Goal: Task Accomplishment & Management: Manage account settings

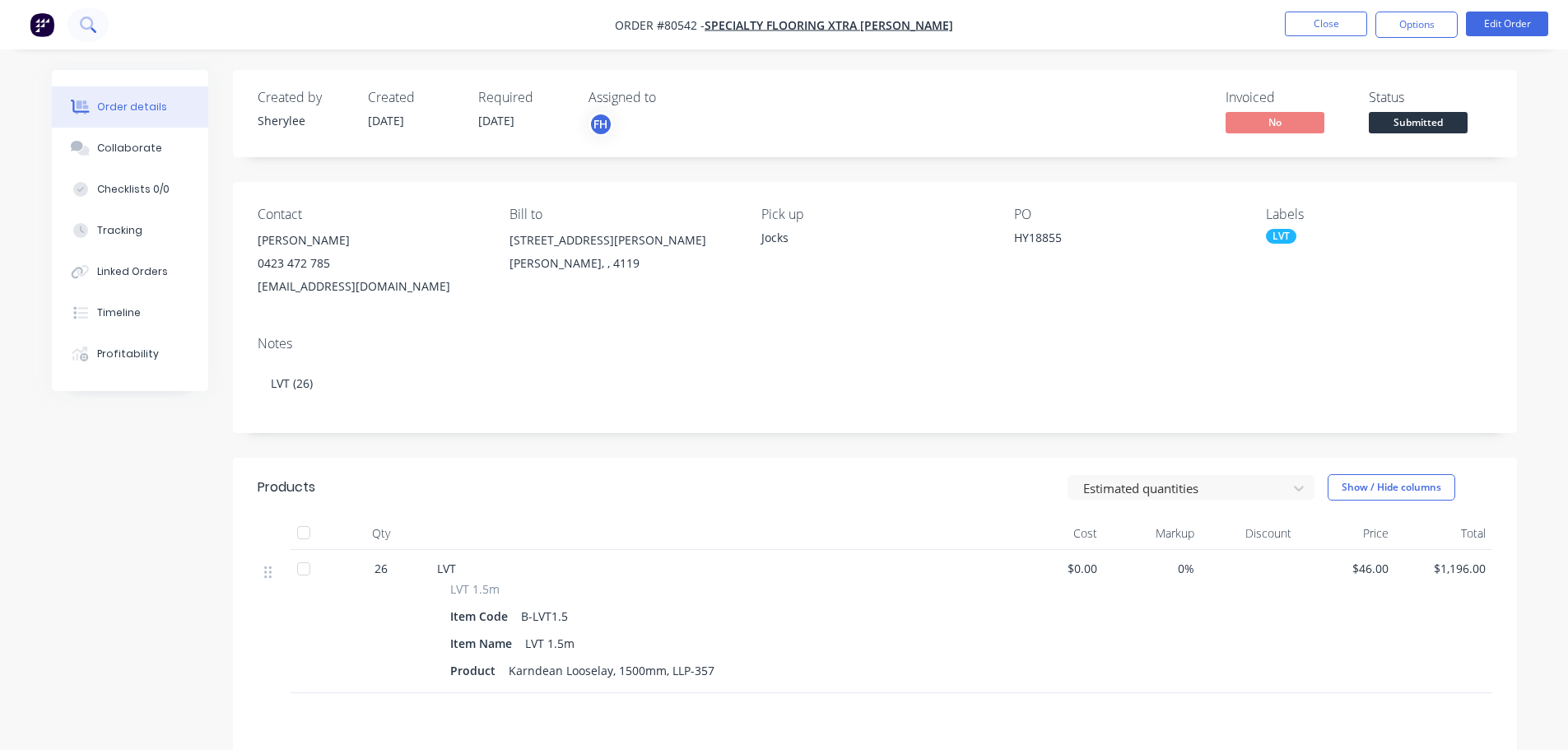
click at [85, 21] on icon at bounding box center [88, 24] width 16 height 16
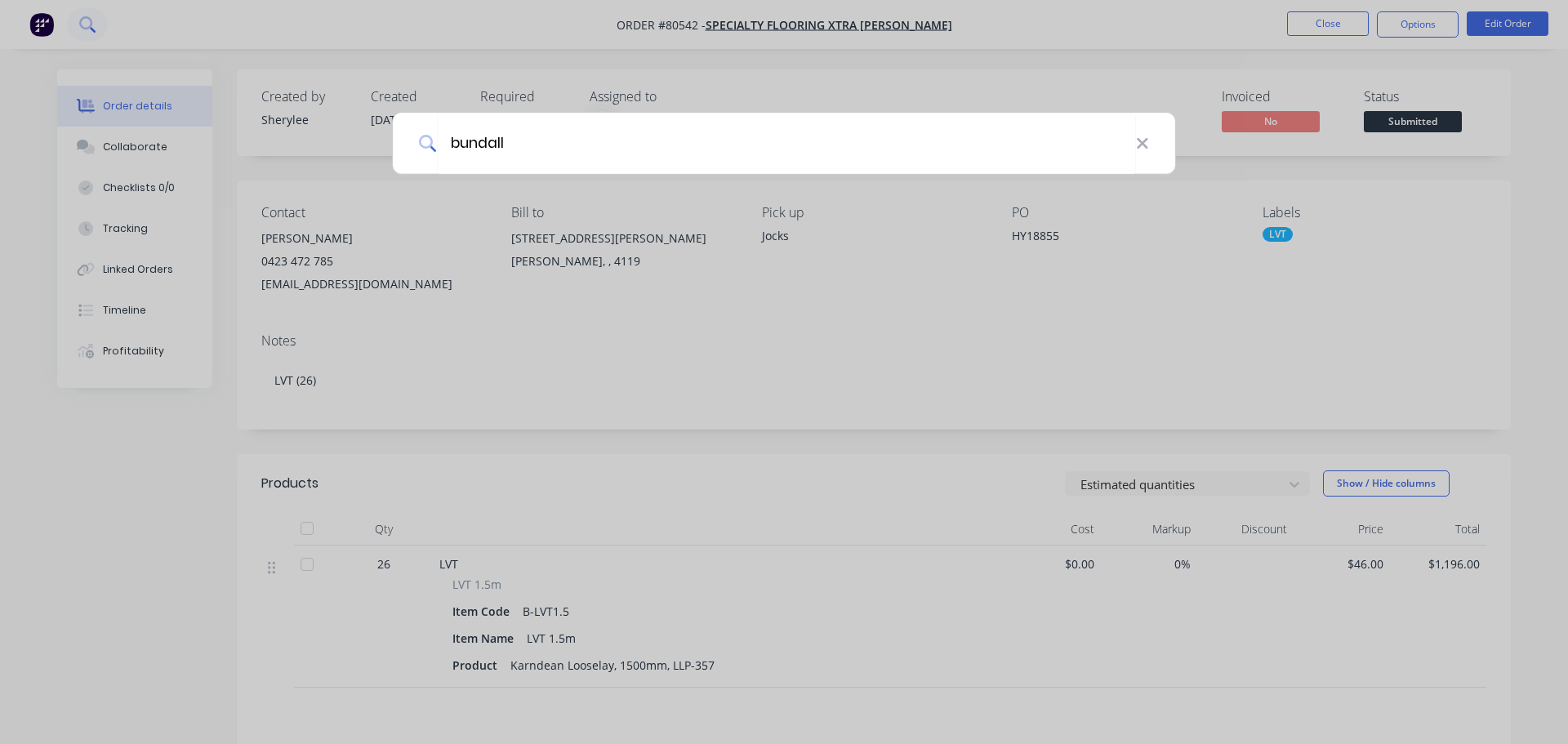
type input "bundall"
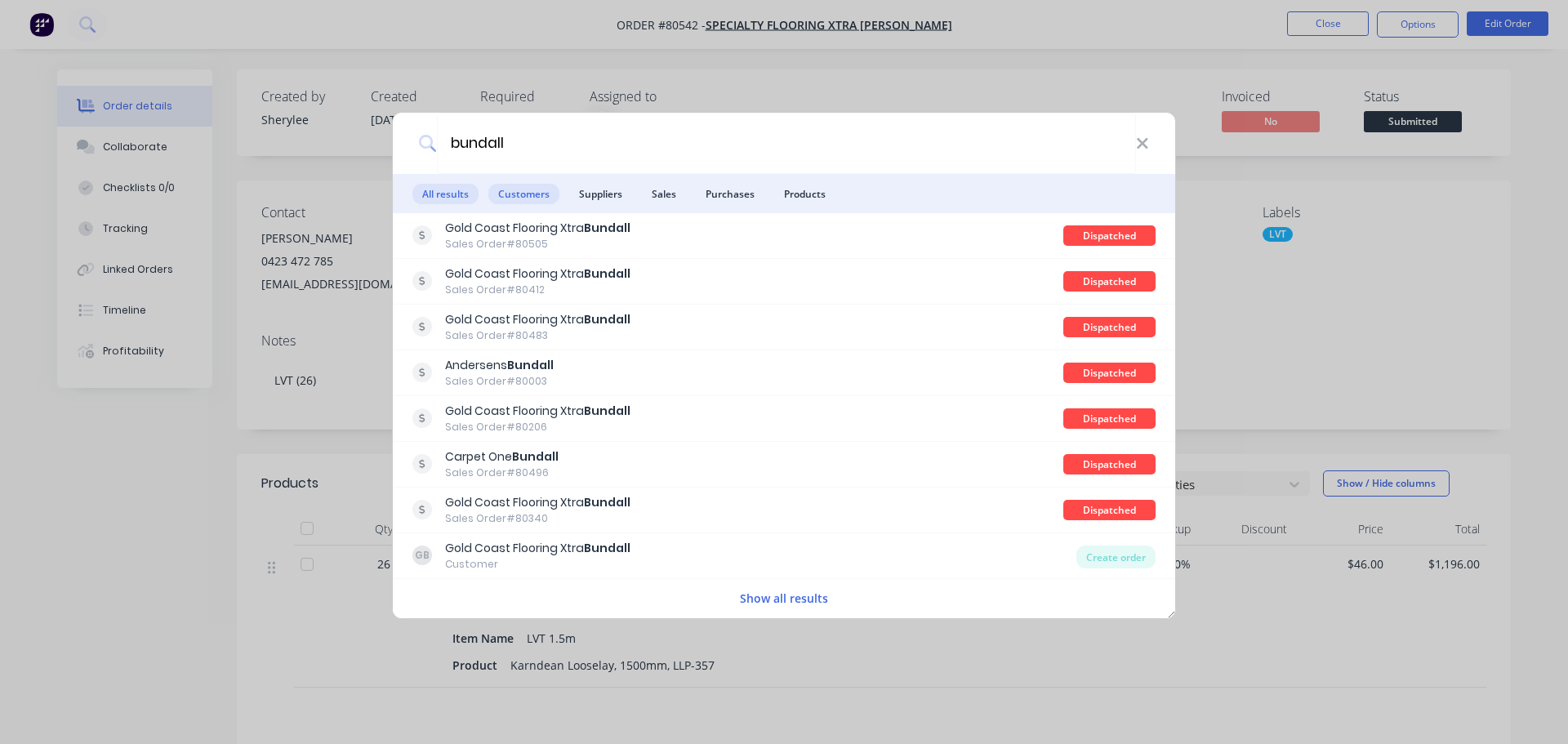
click at [537, 196] on span "Customers" at bounding box center [524, 194] width 71 height 21
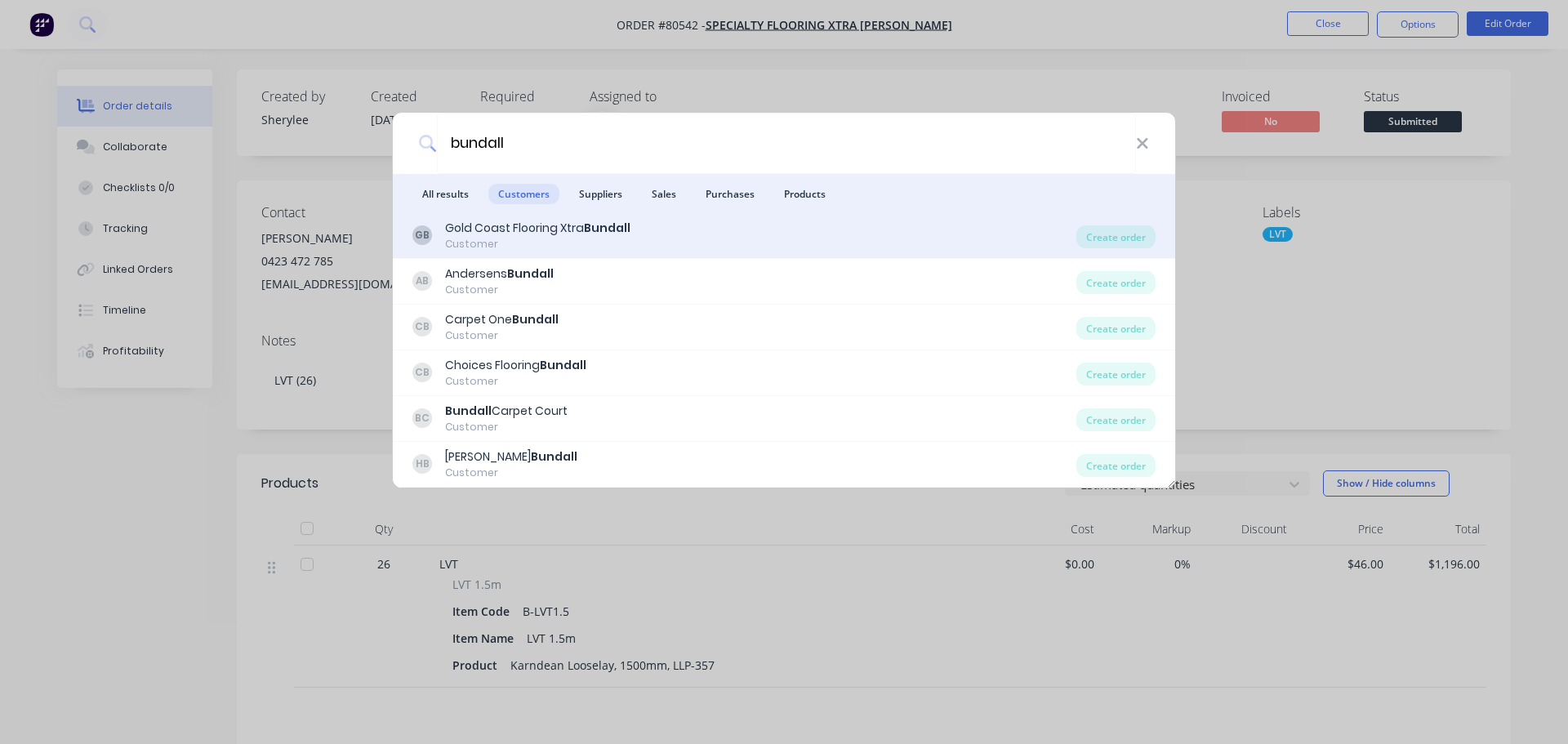
click at [507, 227] on div "Gold Coast Flooring Xtra Bundall" at bounding box center [538, 228] width 186 height 17
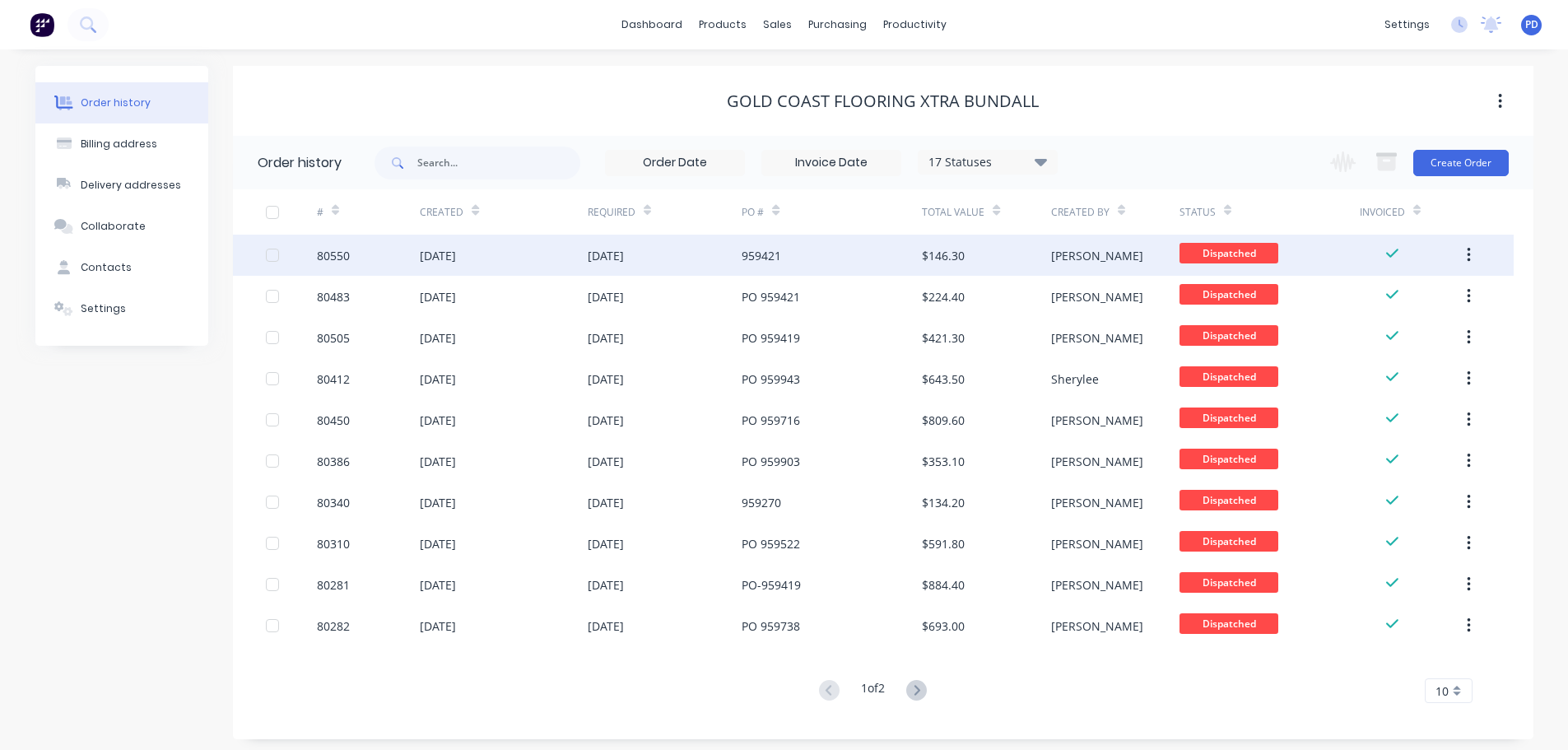
click at [746, 254] on div "959421" at bounding box center [761, 256] width 39 height 18
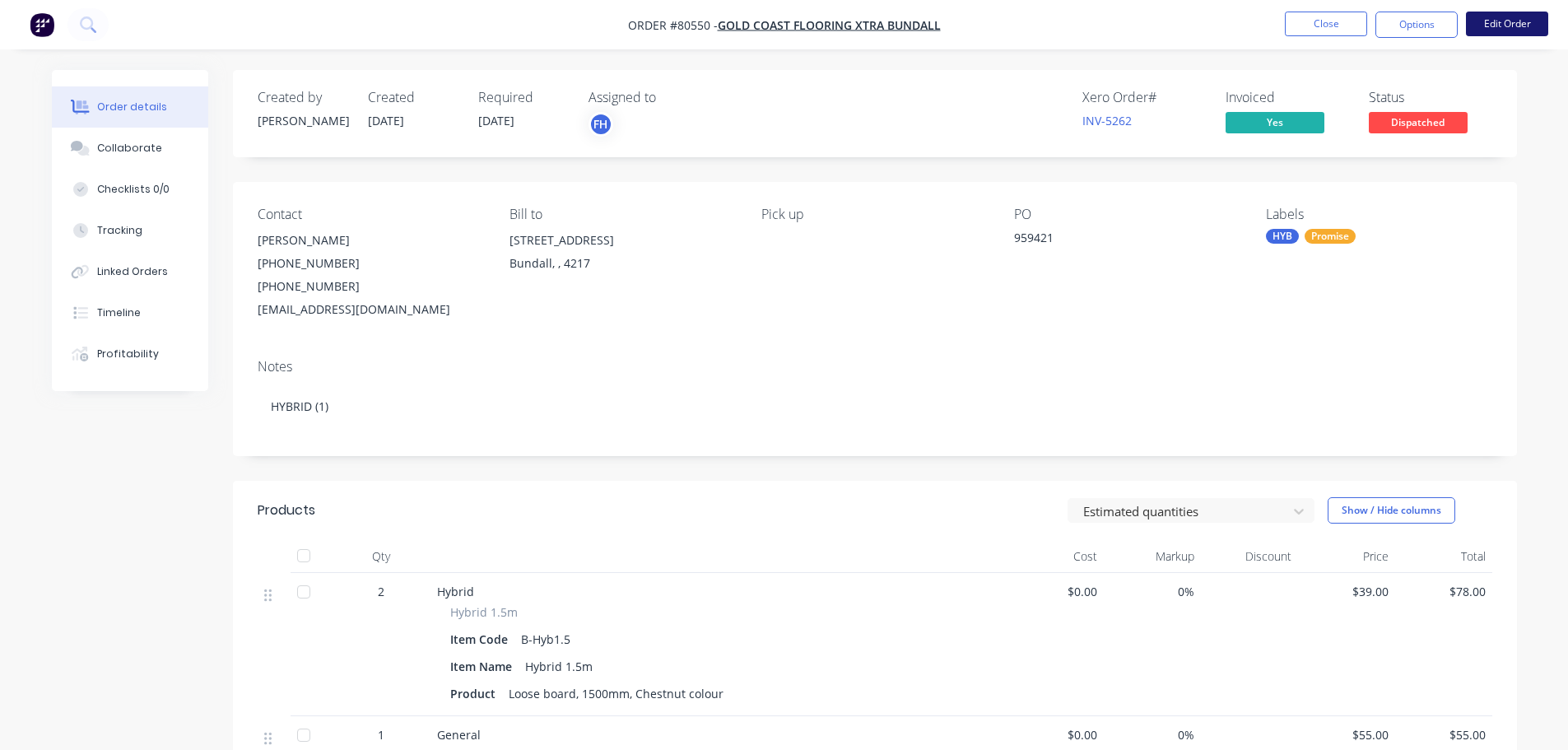
click at [1491, 16] on button "Edit Order" at bounding box center [1507, 24] width 83 height 25
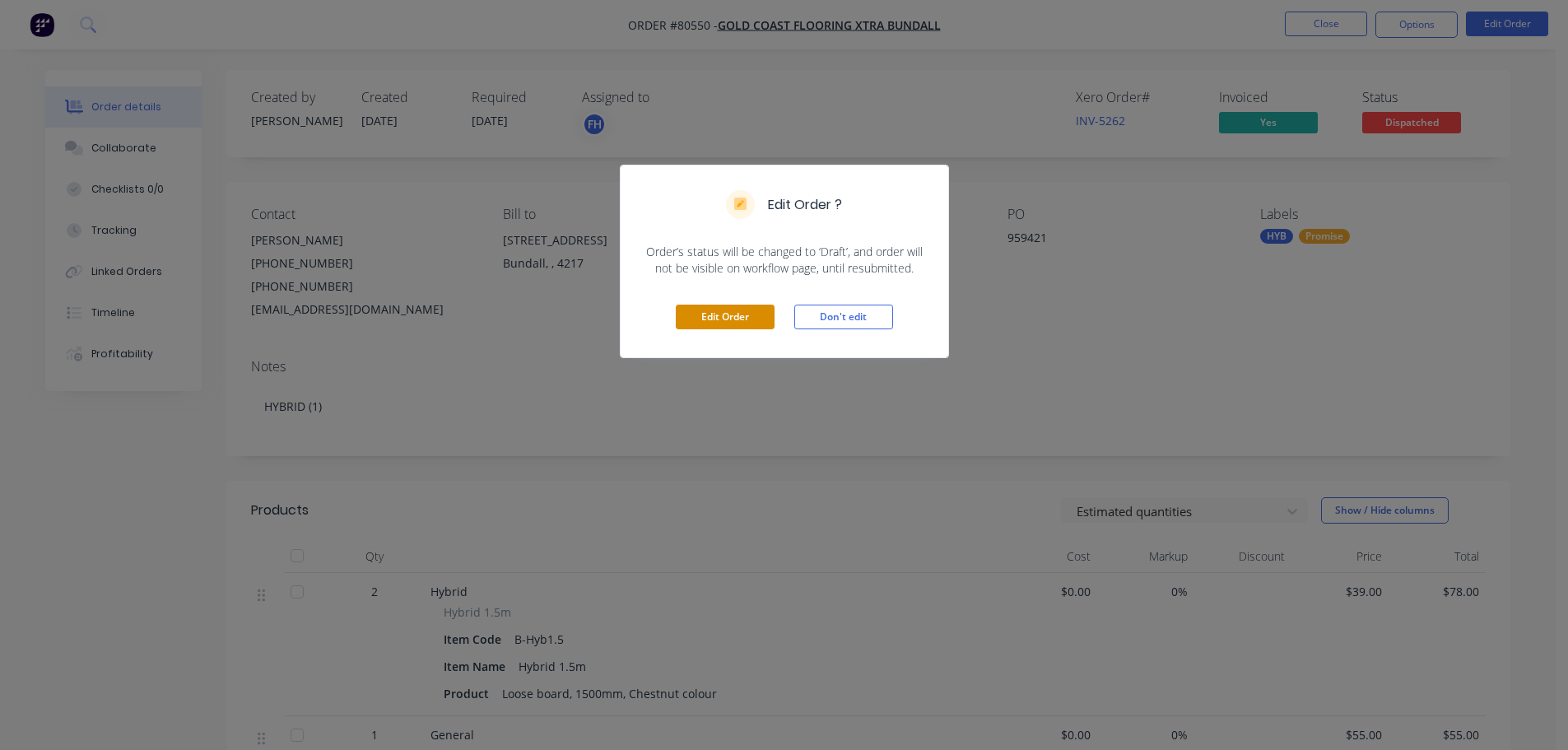
click at [733, 322] on button "Edit Order" at bounding box center [725, 317] width 99 height 25
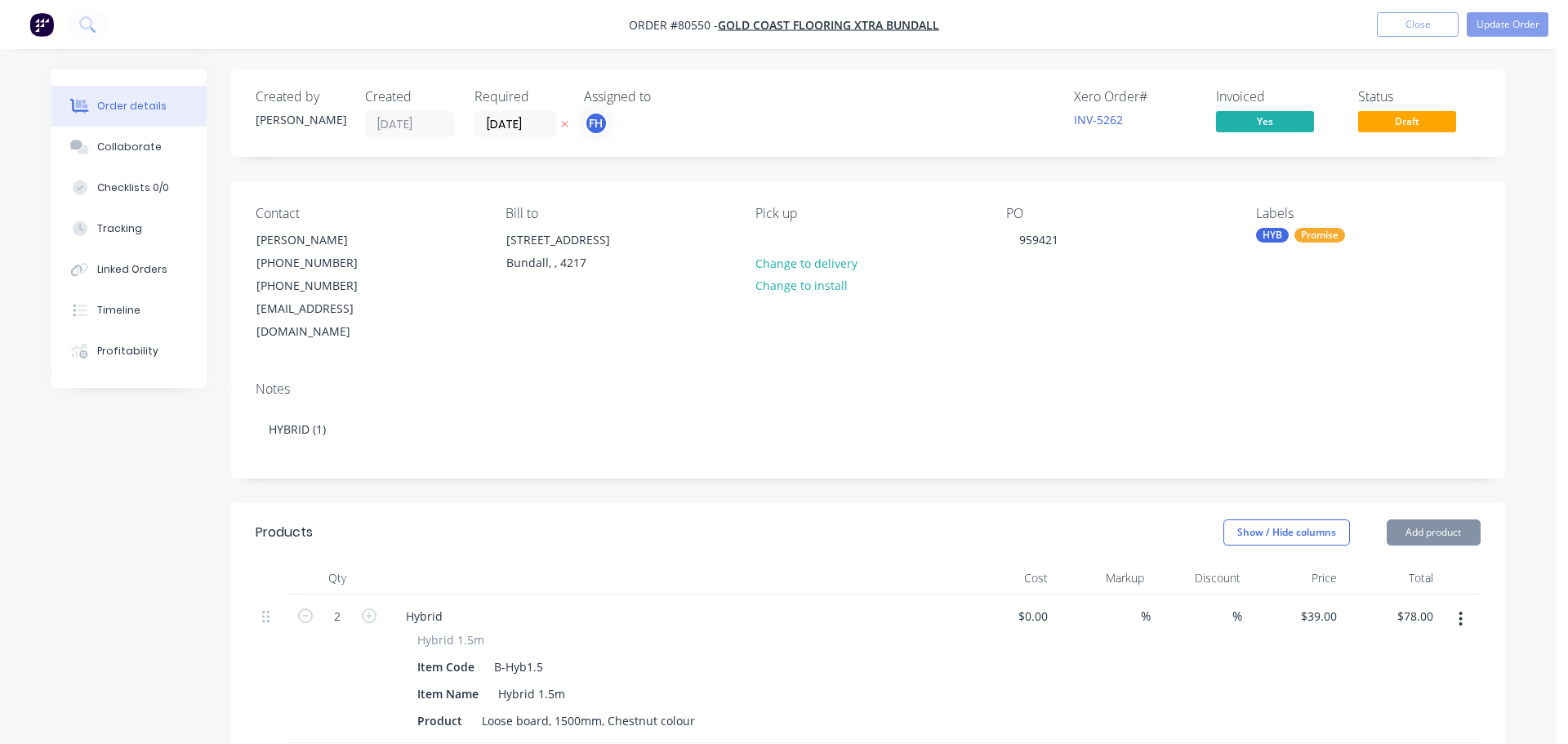
type input "$39.00"
type input "$78.00"
type input "$55.00"
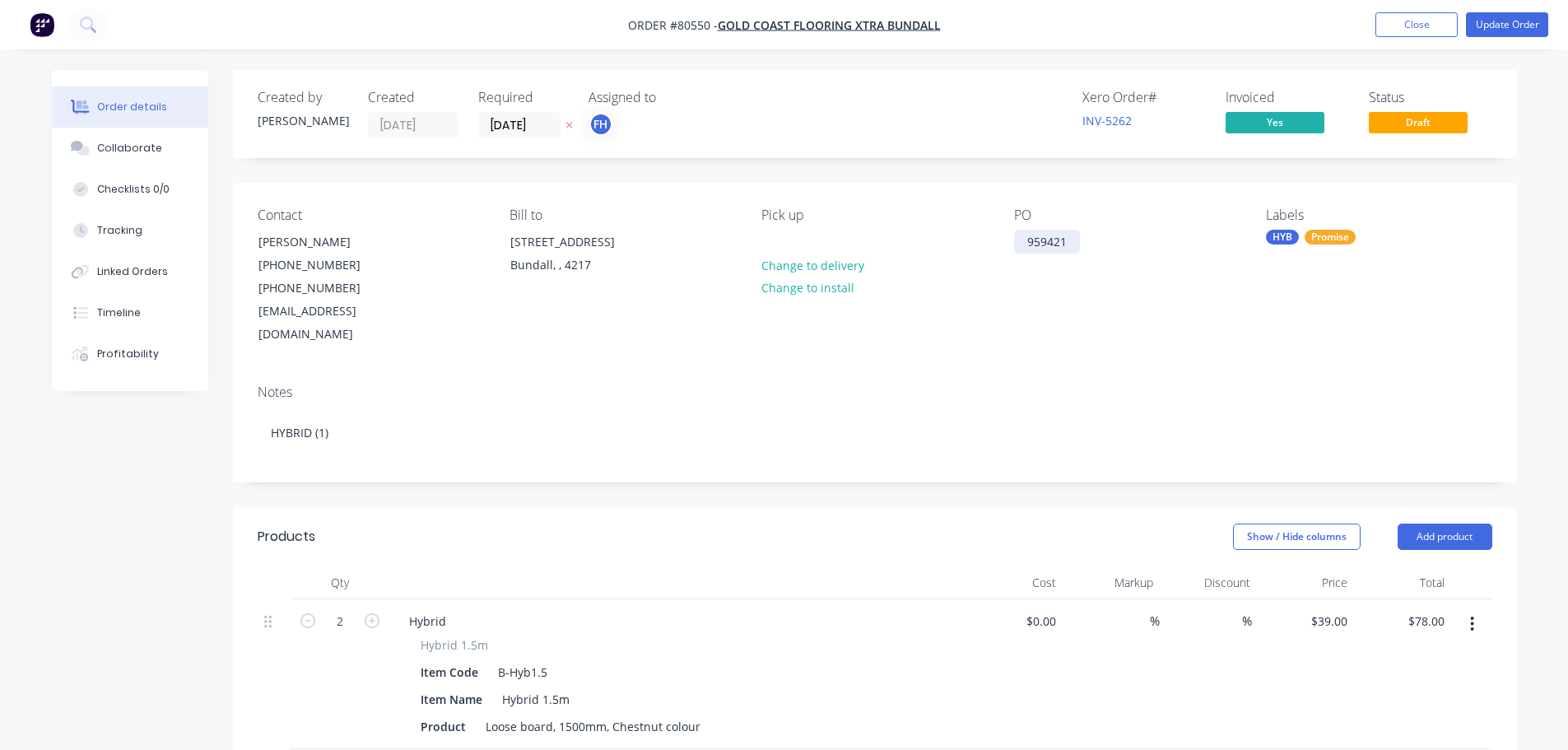
click at [1021, 235] on div "959421" at bounding box center [1047, 241] width 66 height 24
click at [1525, 25] on button "Update Order" at bounding box center [1507, 25] width 83 height 25
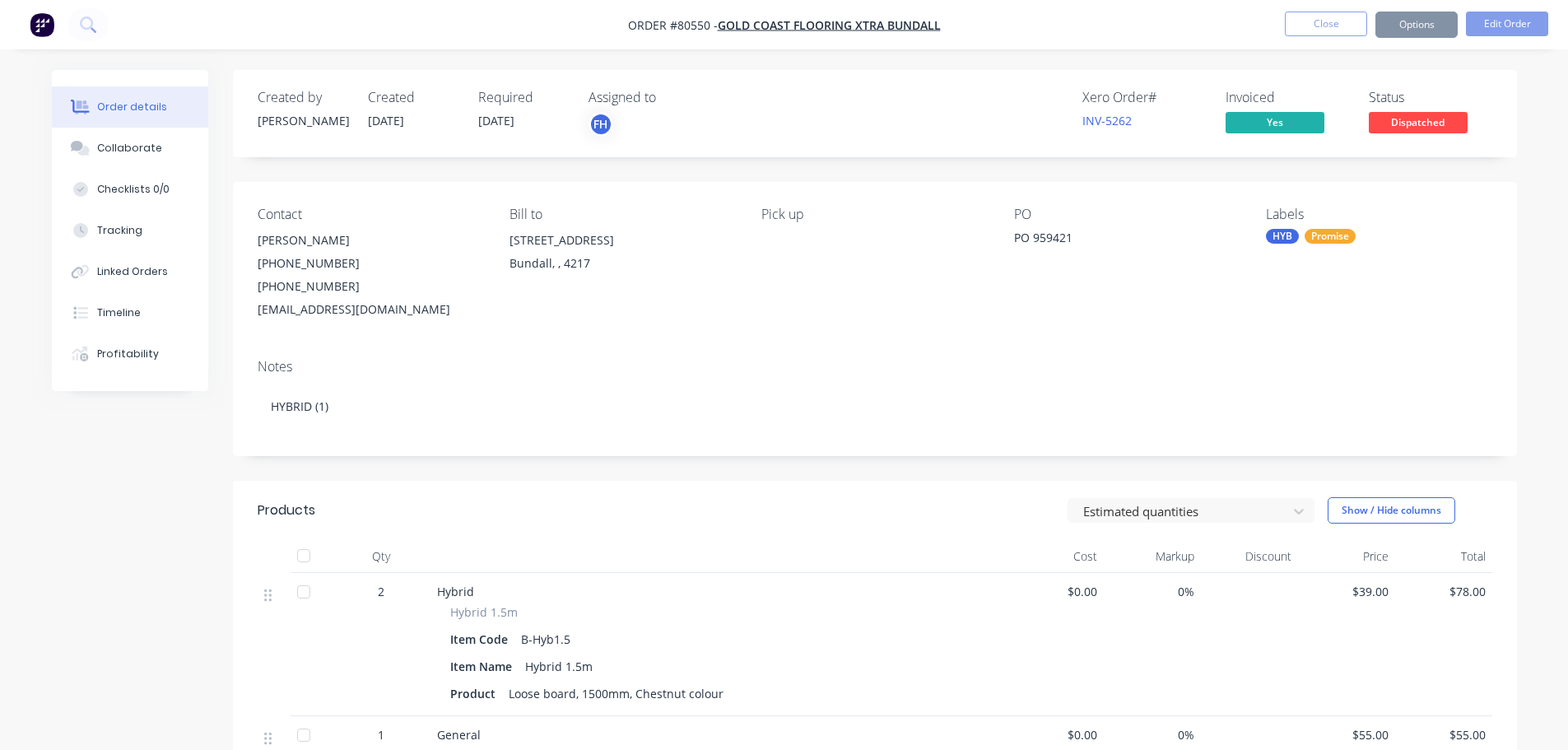
click at [1334, 28] on button "Close" at bounding box center [1326, 24] width 83 height 25
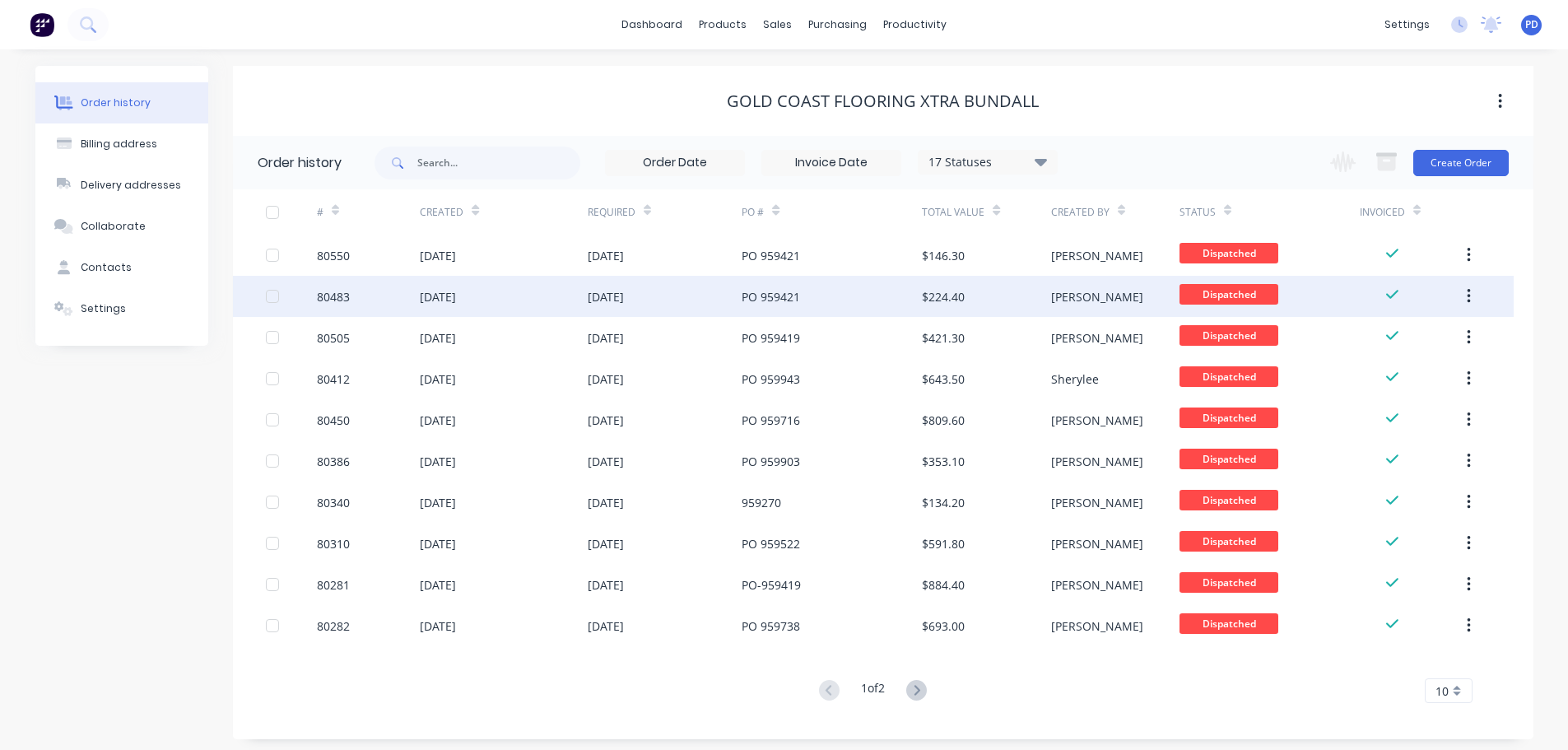
click at [761, 300] on div "PO 959421" at bounding box center [771, 296] width 58 height 18
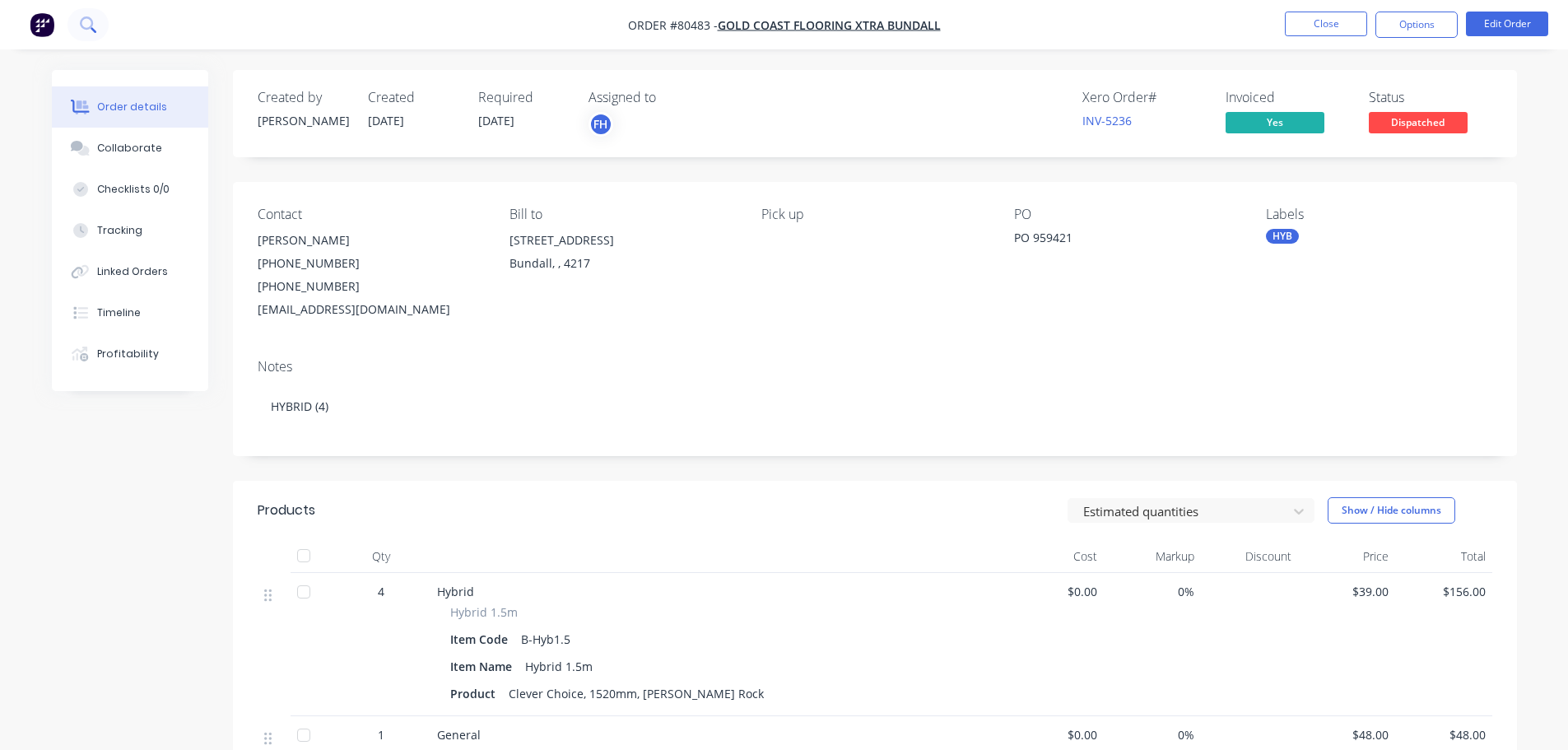
click at [89, 26] on icon at bounding box center [88, 24] width 16 height 16
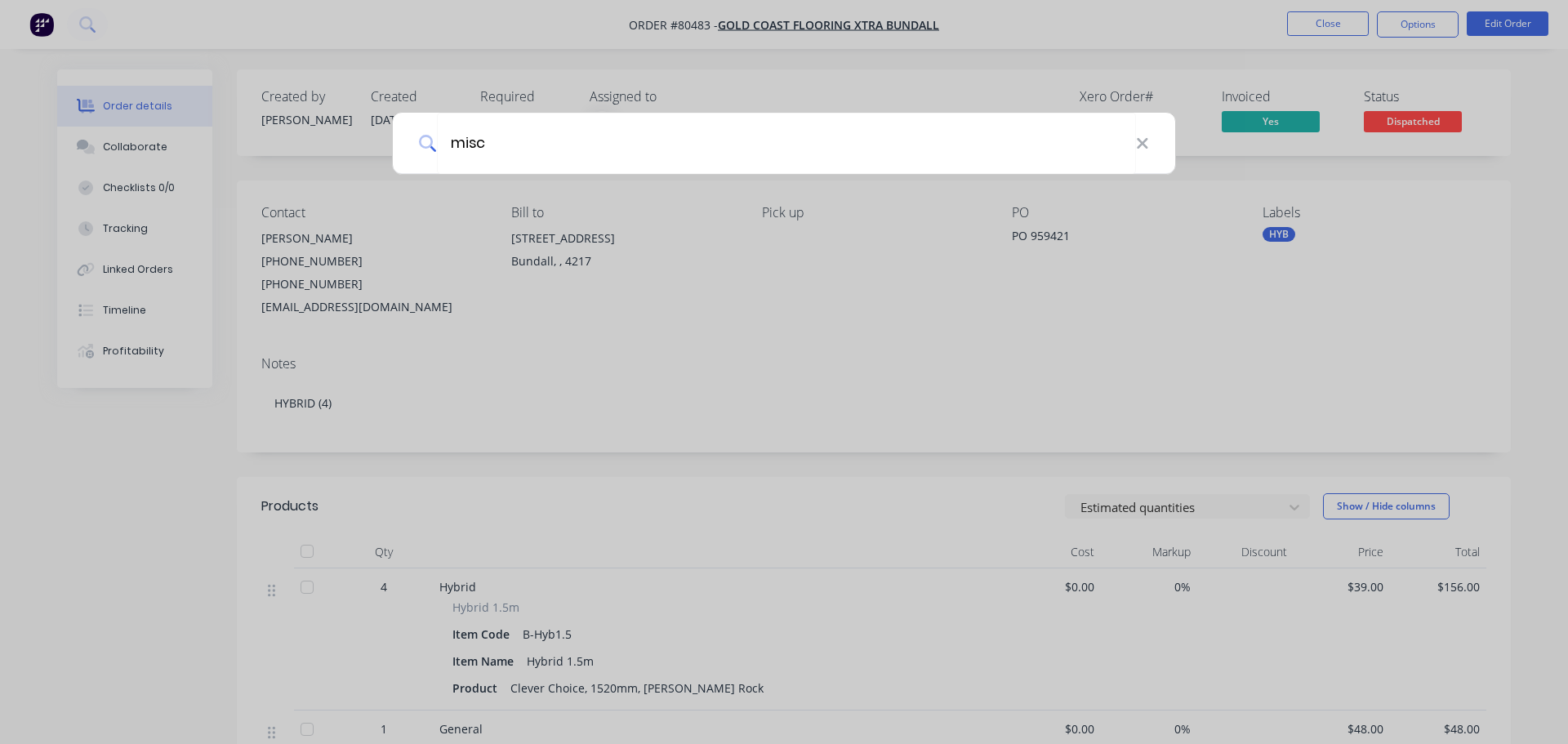
type input "misc"
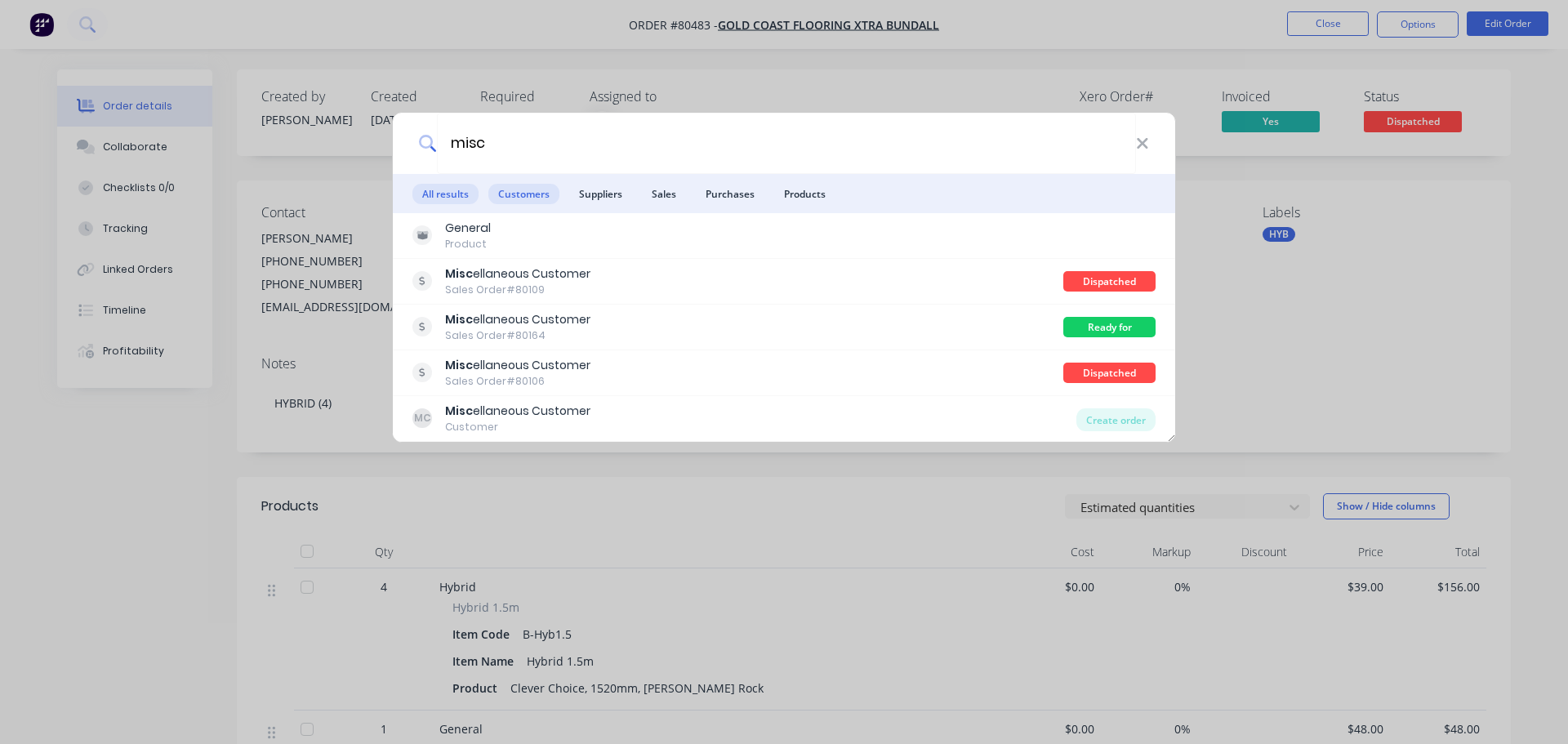
click at [541, 186] on span "Customers" at bounding box center [524, 194] width 71 height 21
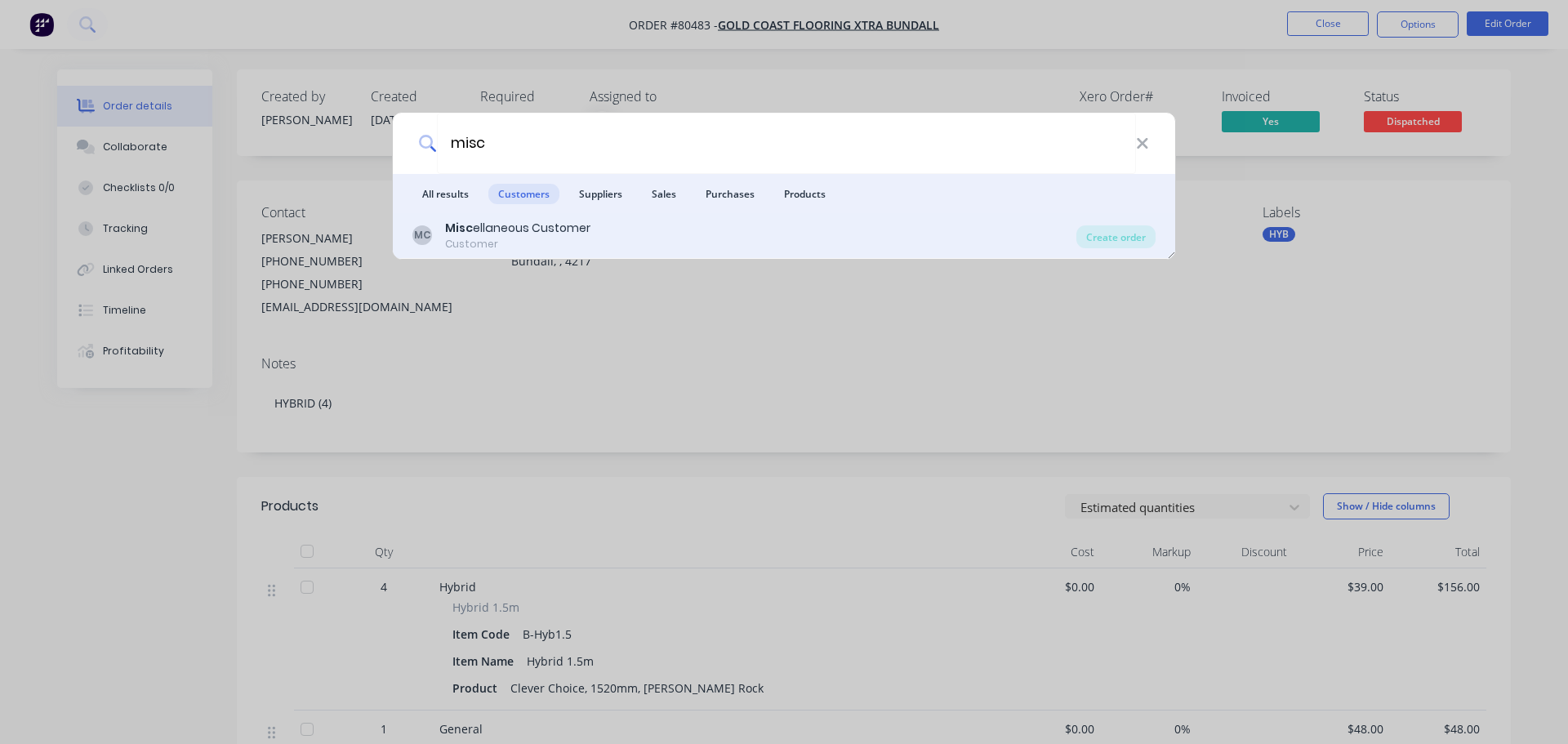
click at [507, 227] on div "Misc ellaneous Customer" at bounding box center [517, 228] width 145 height 17
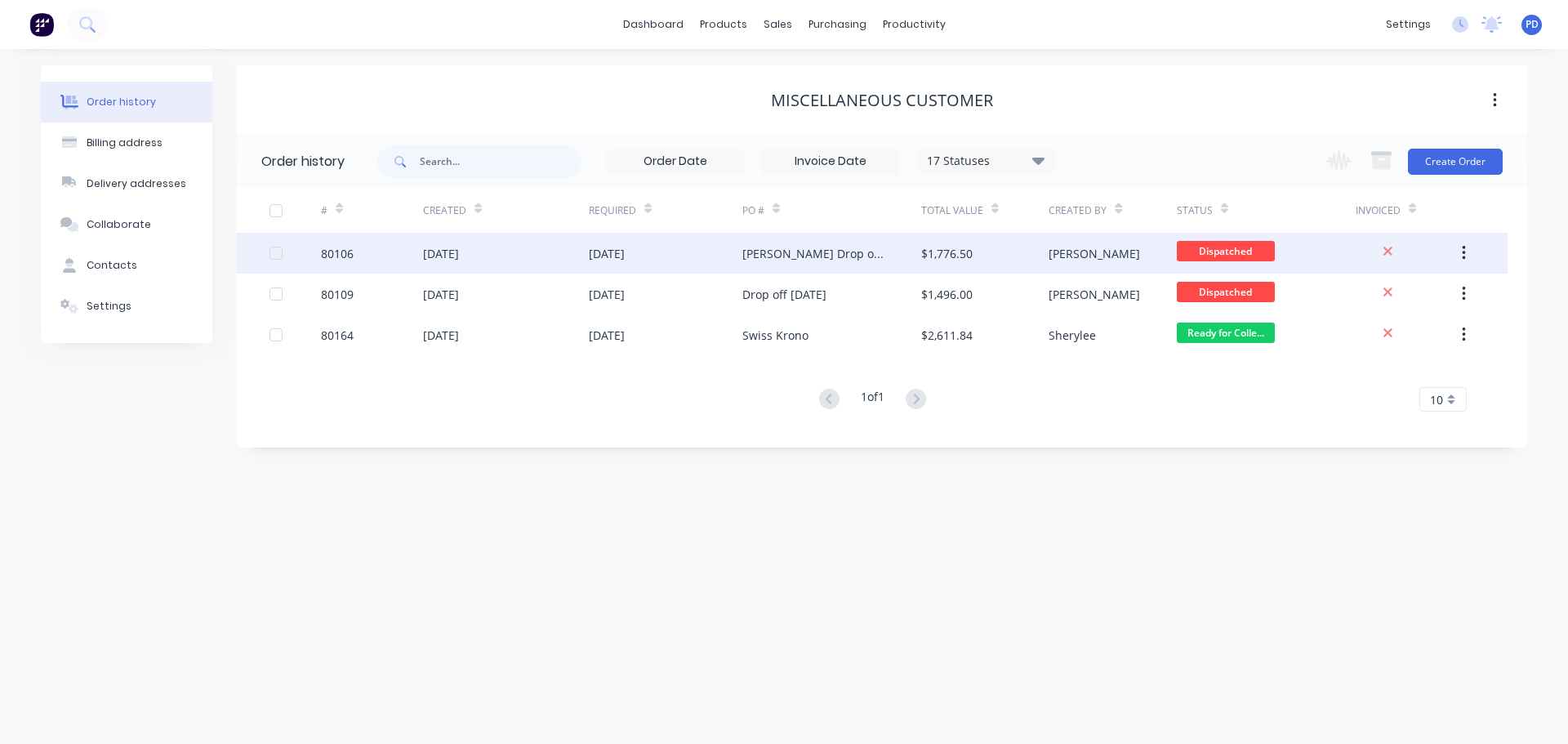
click at [459, 249] on div "[DATE]" at bounding box center [440, 254] width 36 height 17
